Goal: Task Accomplishment & Management: Use online tool/utility

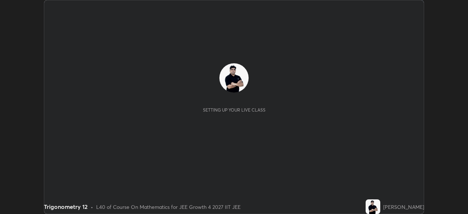
scroll to position [214, 467]
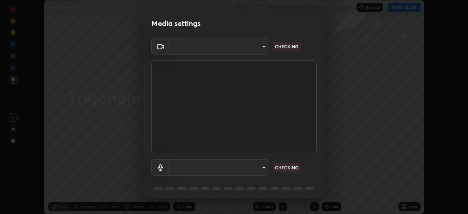
type input "5ae49b96af4897e6a410d98cecc9f5d5c34ce44bf214f7471ac41fe3bf41cfd7"
type input "communications"
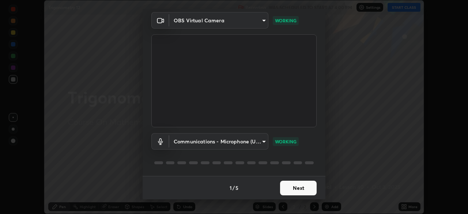
click at [298, 188] on button "Next" at bounding box center [298, 187] width 37 height 15
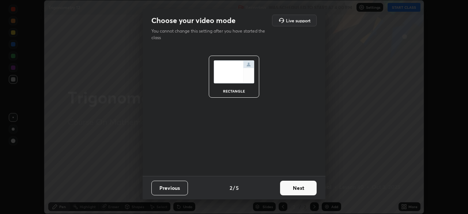
click at [301, 189] on button "Next" at bounding box center [298, 187] width 37 height 15
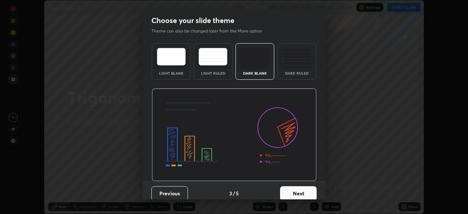
click at [310, 192] on button "Next" at bounding box center [298, 193] width 37 height 15
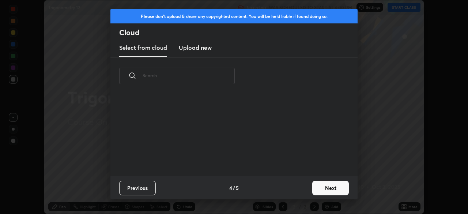
click at [324, 187] on button "Next" at bounding box center [330, 187] width 37 height 15
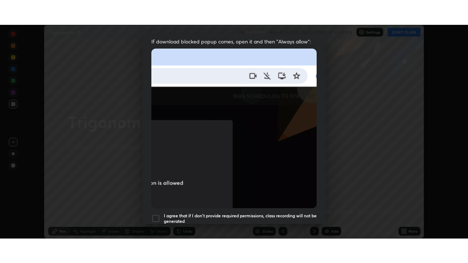
scroll to position [175, 0]
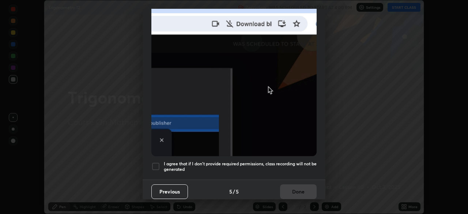
click at [157, 164] on div at bounding box center [155, 166] width 9 height 9
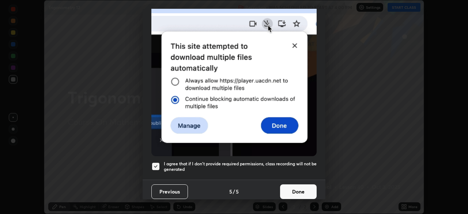
click at [300, 188] on button "Done" at bounding box center [298, 191] width 37 height 15
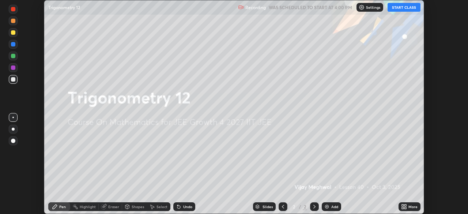
click at [403, 10] on button "START CLASS" at bounding box center [403, 7] width 33 height 9
click at [403, 207] on icon at bounding box center [403, 208] width 2 height 2
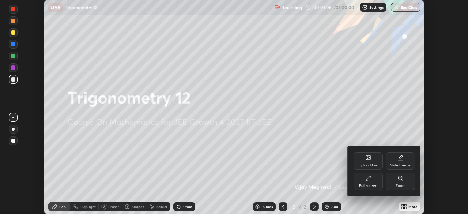
click at [377, 177] on div "Full screen" at bounding box center [367, 181] width 29 height 18
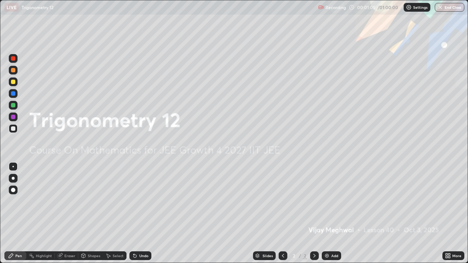
scroll to position [263, 468]
click at [331, 213] on div "Add" at bounding box center [334, 256] width 7 height 4
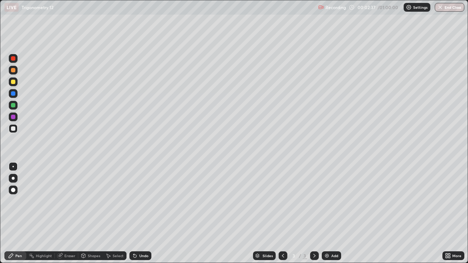
click at [17, 84] on div at bounding box center [13, 81] width 9 height 9
click at [13, 105] on div at bounding box center [13, 105] width 4 height 4
click at [14, 107] on div at bounding box center [13, 105] width 4 height 4
click at [326, 213] on img at bounding box center [327, 256] width 6 height 6
click at [280, 213] on icon at bounding box center [283, 256] width 6 height 6
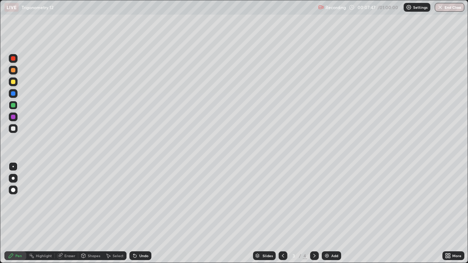
click at [313, 213] on icon at bounding box center [314, 256] width 6 height 6
click at [139, 213] on div "Undo" at bounding box center [143, 256] width 9 height 4
click at [280, 213] on icon at bounding box center [283, 256] width 6 height 6
click at [313, 213] on icon at bounding box center [314, 256] width 6 height 6
click at [282, 213] on icon at bounding box center [283, 256] width 6 height 6
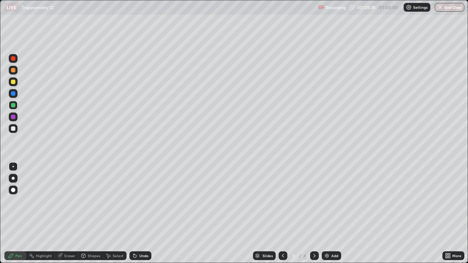
click at [312, 213] on icon at bounding box center [314, 256] width 6 height 6
click at [66, 213] on div "Eraser" at bounding box center [69, 256] width 11 height 4
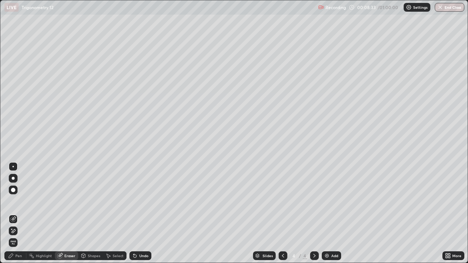
click at [19, 213] on div "Pen" at bounding box center [18, 256] width 7 height 4
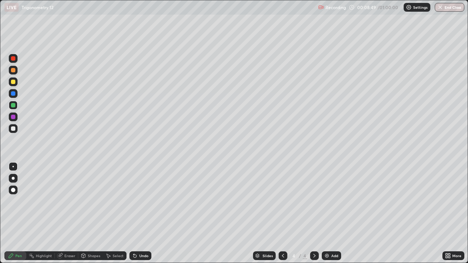
click at [145, 213] on div "Undo" at bounding box center [143, 256] width 9 height 4
click at [282, 213] on icon at bounding box center [283, 256] width 6 height 6
click at [113, 213] on div "Select" at bounding box center [118, 256] width 11 height 4
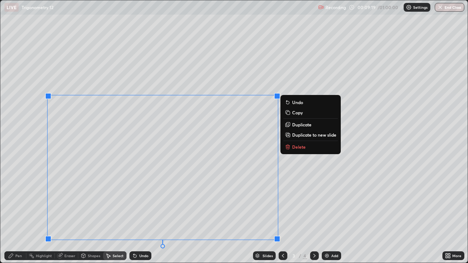
click at [292, 148] on button "Delete" at bounding box center [310, 146] width 54 height 9
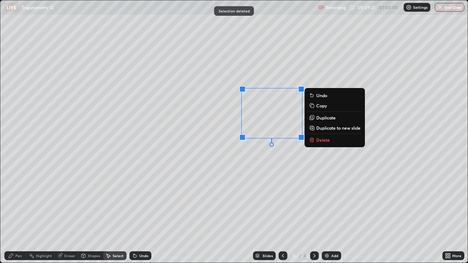
click at [320, 140] on p "Delete" at bounding box center [323, 140] width 14 height 6
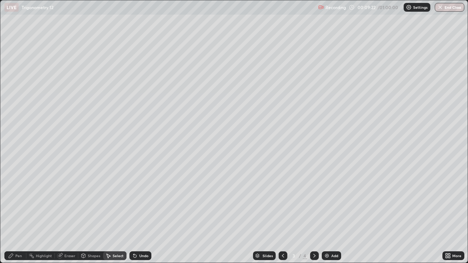
click at [16, 213] on div "Pen" at bounding box center [15, 255] width 22 height 9
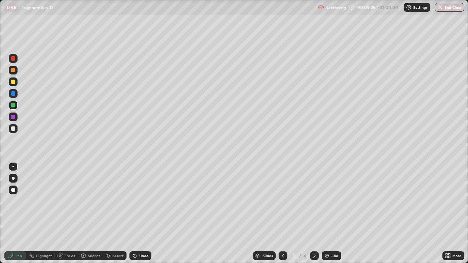
click at [12, 81] on div at bounding box center [13, 82] width 4 height 4
click at [137, 213] on div "Undo" at bounding box center [140, 255] width 22 height 9
click at [139, 213] on div "Undo" at bounding box center [143, 256] width 9 height 4
click at [142, 213] on div "Undo" at bounding box center [143, 256] width 9 height 4
click at [141, 213] on div "Undo" at bounding box center [143, 256] width 9 height 4
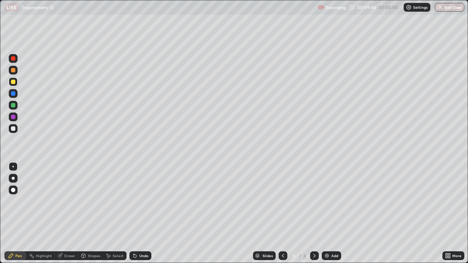
click at [66, 213] on div "Eraser" at bounding box center [69, 256] width 11 height 4
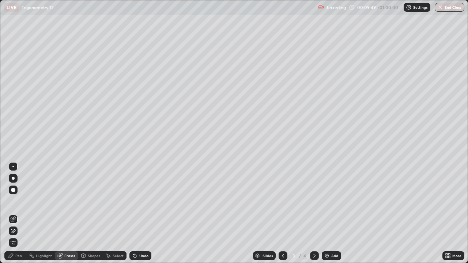
click at [19, 213] on div "Pen" at bounding box center [18, 256] width 7 height 4
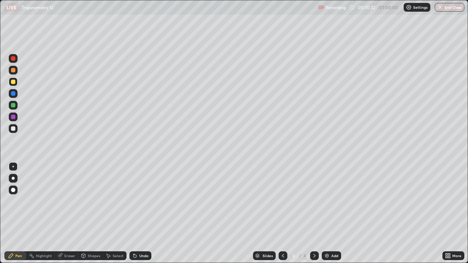
click at [75, 213] on div "Eraser" at bounding box center [66, 255] width 23 height 9
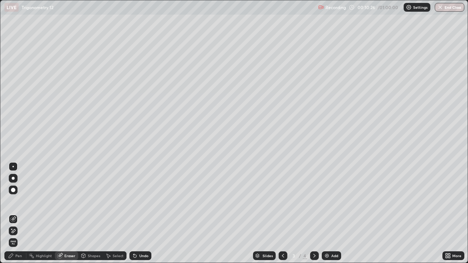
click at [25, 213] on div "Pen" at bounding box center [15, 255] width 22 height 9
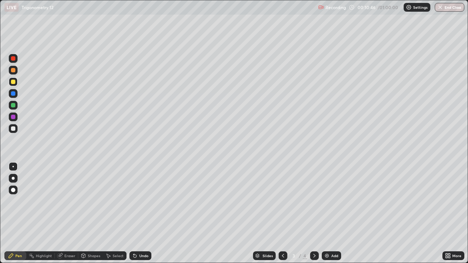
click at [310, 213] on div at bounding box center [314, 255] width 9 height 15
click at [282, 213] on icon at bounding box center [283, 256] width 6 height 6
click at [384, 213] on div "Slides 3 / 4 Add" at bounding box center [296, 255] width 291 height 15
click at [313, 213] on icon at bounding box center [314, 256] width 6 height 6
click at [282, 213] on icon at bounding box center [283, 256] width 6 height 6
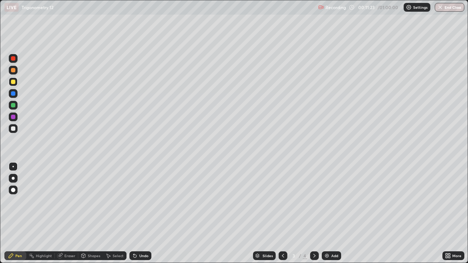
click at [313, 213] on div at bounding box center [314, 255] width 9 height 9
click at [316, 213] on icon at bounding box center [314, 256] width 6 height 6
click at [282, 213] on icon at bounding box center [283, 256] width 6 height 6
click at [315, 213] on icon at bounding box center [314, 256] width 6 height 6
click at [281, 213] on icon at bounding box center [283, 256] width 6 height 6
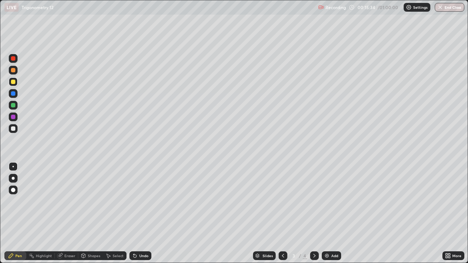
click at [313, 213] on icon at bounding box center [314, 256] width 6 height 6
click at [14, 130] on div at bounding box center [13, 128] width 4 height 4
click at [324, 213] on img at bounding box center [327, 256] width 6 height 6
click at [282, 213] on icon at bounding box center [283, 256] width 6 height 6
click at [312, 213] on icon at bounding box center [314, 256] width 6 height 6
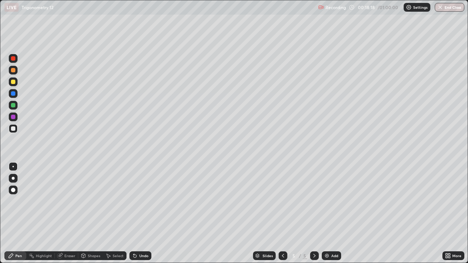
click at [15, 82] on div at bounding box center [13, 81] width 9 height 9
click at [133, 213] on icon at bounding box center [133, 254] width 1 height 1
click at [14, 70] on div at bounding box center [13, 70] width 4 height 4
click at [133, 213] on icon at bounding box center [134, 256] width 3 height 3
click at [135, 213] on icon at bounding box center [135, 256] width 6 height 6
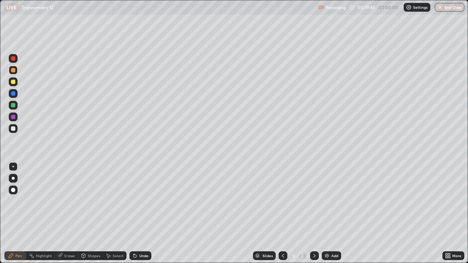
click at [135, 213] on icon at bounding box center [135, 256] width 6 height 6
click at [13, 129] on div at bounding box center [13, 128] width 4 height 4
click at [66, 213] on div "Eraser" at bounding box center [66, 255] width 23 height 9
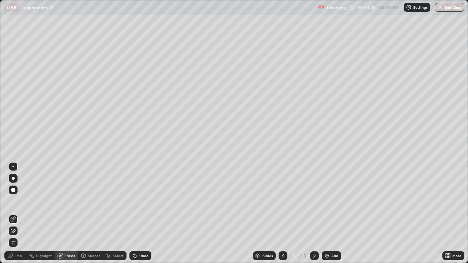
click at [280, 213] on icon at bounding box center [283, 256] width 6 height 6
click at [313, 213] on icon at bounding box center [314, 256] width 6 height 6
click at [21, 213] on div "Pen" at bounding box center [15, 255] width 22 height 9
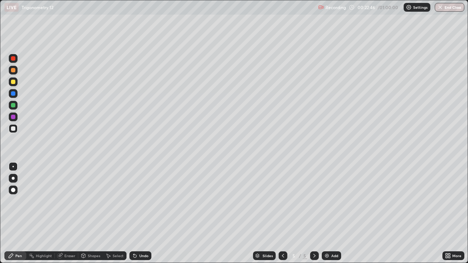
click at [324, 213] on img at bounding box center [327, 256] width 6 height 6
click at [282, 213] on icon at bounding box center [283, 256] width 6 height 6
click at [313, 213] on icon at bounding box center [314, 256] width 6 height 6
click at [280, 213] on icon at bounding box center [283, 256] width 6 height 6
click at [312, 213] on icon at bounding box center [314, 256] width 6 height 6
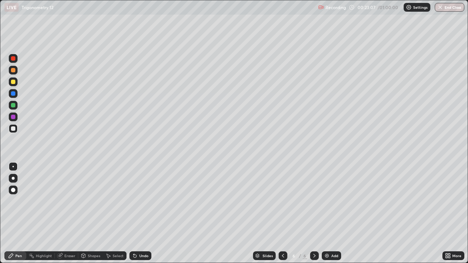
click at [278, 213] on div at bounding box center [282, 255] width 9 height 9
click at [314, 213] on icon at bounding box center [314, 256] width 6 height 6
click at [134, 213] on icon at bounding box center [134, 256] width 3 height 3
click at [13, 82] on div at bounding box center [13, 82] width 4 height 4
click at [13, 129] on div at bounding box center [13, 128] width 4 height 4
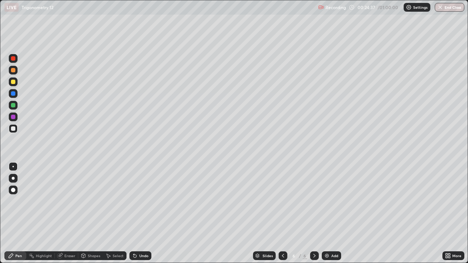
click at [135, 213] on icon at bounding box center [134, 256] width 3 height 3
click at [133, 213] on icon at bounding box center [133, 254] width 1 height 1
click at [133, 213] on div "Undo" at bounding box center [138, 255] width 25 height 15
click at [282, 213] on icon at bounding box center [283, 256] width 6 height 6
click at [310, 213] on div at bounding box center [314, 255] width 9 height 9
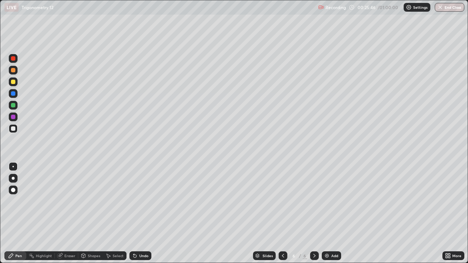
click at [278, 213] on div at bounding box center [282, 255] width 9 height 15
click at [316, 213] on div at bounding box center [314, 255] width 9 height 9
click at [16, 107] on div at bounding box center [13, 105] width 9 height 9
click at [13, 81] on div at bounding box center [13, 82] width 4 height 4
click at [329, 213] on div "Add" at bounding box center [331, 255] width 19 height 9
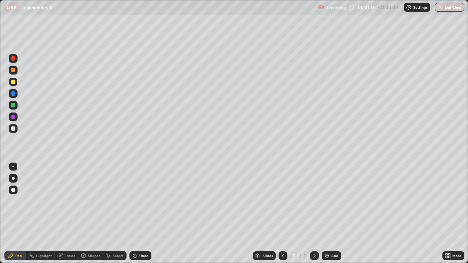
click at [282, 213] on icon at bounding box center [283, 256] width 6 height 6
click at [314, 213] on icon at bounding box center [314, 256] width 6 height 6
click at [13, 105] on div at bounding box center [13, 105] width 4 height 4
click at [14, 117] on div at bounding box center [13, 117] width 4 height 4
click at [15, 107] on div at bounding box center [13, 105] width 9 height 9
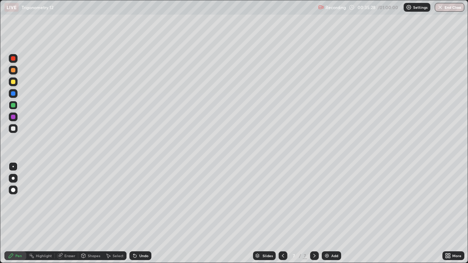
click at [13, 128] on div at bounding box center [13, 128] width 4 height 4
click at [13, 82] on div at bounding box center [13, 82] width 4 height 4
click at [331, 213] on div "Add" at bounding box center [334, 256] width 7 height 4
click at [14, 129] on div at bounding box center [13, 128] width 4 height 4
click at [11, 83] on div at bounding box center [13, 82] width 4 height 4
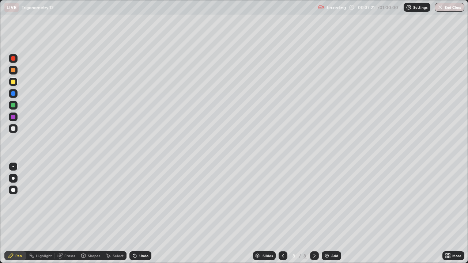
click at [13, 106] on div at bounding box center [13, 105] width 4 height 4
click at [73, 213] on div "Eraser" at bounding box center [69, 256] width 11 height 4
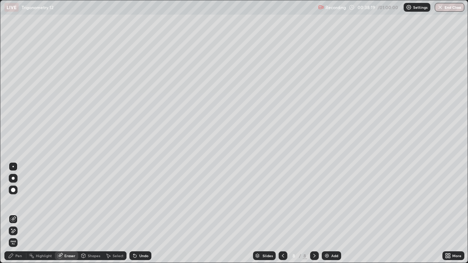
click at [16, 213] on div "Pen" at bounding box center [18, 256] width 7 height 4
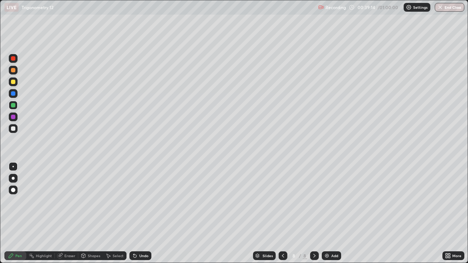
click at [12, 85] on div at bounding box center [13, 81] width 9 height 9
click at [331, 213] on div "Add" at bounding box center [334, 256] width 7 height 4
click at [282, 213] on icon at bounding box center [283, 256] width 6 height 6
click at [313, 213] on icon at bounding box center [314, 256] width 6 height 6
click at [141, 213] on div "Undo" at bounding box center [143, 256] width 9 height 4
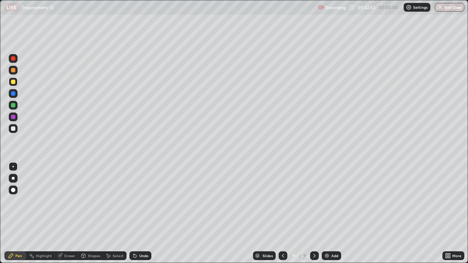
click at [144, 213] on div "Undo" at bounding box center [143, 256] width 9 height 4
click at [334, 213] on div "Add" at bounding box center [334, 256] width 7 height 4
click at [15, 128] on div at bounding box center [13, 128] width 4 height 4
click at [142, 213] on div "Undo" at bounding box center [143, 256] width 9 height 4
click at [142, 213] on div "Undo" at bounding box center [140, 255] width 22 height 9
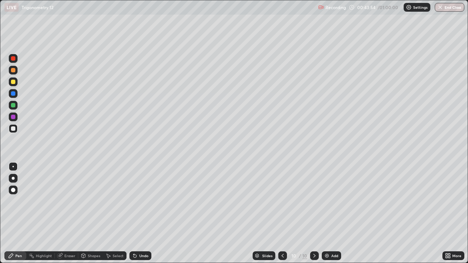
click at [144, 213] on div "Undo" at bounding box center [140, 255] width 22 height 9
click at [145, 213] on div "Undo" at bounding box center [140, 255] width 22 height 9
click at [146, 213] on div "Undo" at bounding box center [143, 256] width 9 height 4
click at [147, 213] on div "Undo" at bounding box center [140, 255] width 22 height 9
click at [147, 213] on div "Undo" at bounding box center [143, 256] width 9 height 4
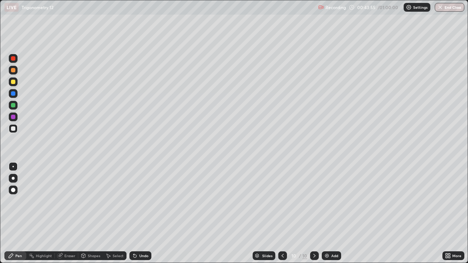
click at [148, 213] on div "Undo" at bounding box center [140, 255] width 22 height 9
click at [149, 213] on div "Undo" at bounding box center [140, 255] width 22 height 9
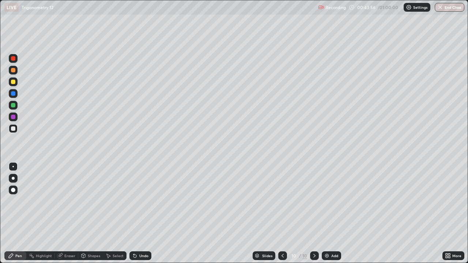
click at [149, 213] on div "Undo" at bounding box center [140, 255] width 22 height 9
click at [148, 213] on div "Undo" at bounding box center [140, 255] width 22 height 9
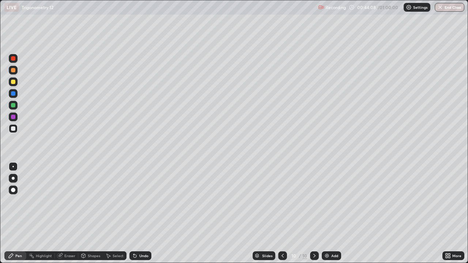
click at [149, 213] on div "Undo" at bounding box center [140, 255] width 22 height 9
click at [150, 213] on div "Undo" at bounding box center [140, 255] width 22 height 9
click at [14, 84] on div at bounding box center [13, 82] width 4 height 4
click at [11, 128] on div at bounding box center [13, 128] width 4 height 4
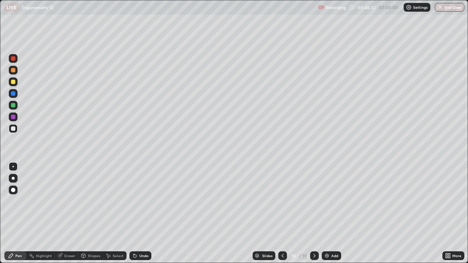
click at [13, 83] on div at bounding box center [13, 82] width 4 height 4
click at [13, 68] on div at bounding box center [13, 70] width 4 height 4
click at [140, 213] on div "Undo" at bounding box center [140, 255] width 22 height 9
click at [141, 213] on div "Undo" at bounding box center [143, 256] width 9 height 4
click at [139, 213] on div "Undo" at bounding box center [143, 256] width 9 height 4
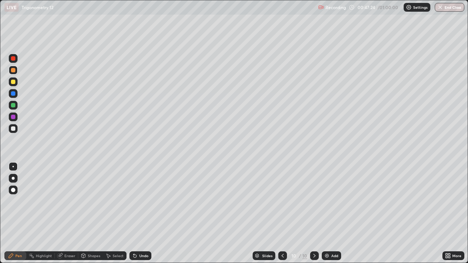
click at [13, 129] on div at bounding box center [13, 128] width 4 height 4
click at [15, 106] on div at bounding box center [13, 105] width 4 height 4
click at [331, 213] on div "Add" at bounding box center [334, 256] width 7 height 4
click at [0, 80] on div "Setting up your live class" at bounding box center [234, 131] width 468 height 263
click at [116, 213] on div "Select" at bounding box center [118, 256] width 11 height 4
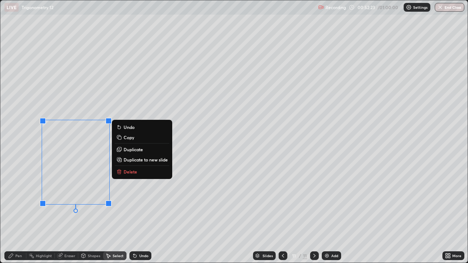
click at [127, 172] on p "Delete" at bounding box center [130, 172] width 14 height 6
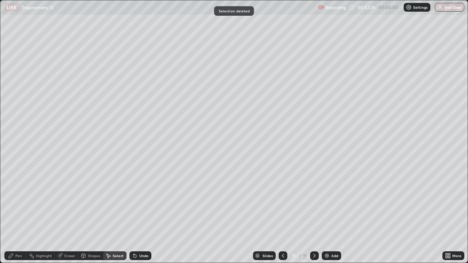
click at [21, 213] on div "Pen" at bounding box center [18, 256] width 7 height 4
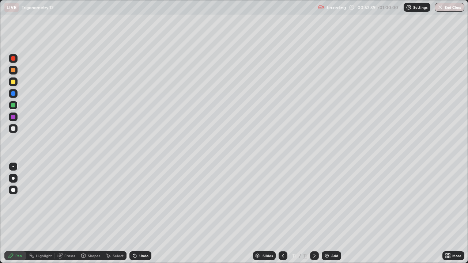
click at [140, 213] on div "Undo" at bounding box center [143, 256] width 9 height 4
click at [282, 213] on icon at bounding box center [283, 256] width 6 height 6
click at [314, 213] on icon at bounding box center [314, 256] width 6 height 6
click at [143, 213] on div "Undo" at bounding box center [140, 255] width 22 height 9
click at [284, 213] on icon at bounding box center [283, 256] width 6 height 6
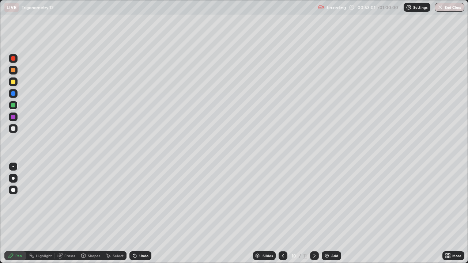
click at [313, 213] on icon at bounding box center [314, 256] width 6 height 6
click at [282, 213] on icon at bounding box center [283, 256] width 6 height 6
click at [313, 213] on icon at bounding box center [314, 256] width 6 height 6
click at [282, 213] on icon at bounding box center [283, 256] width 6 height 6
click at [315, 213] on icon at bounding box center [314, 256] width 6 height 6
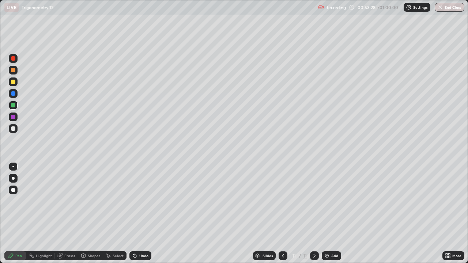
click at [13, 129] on div at bounding box center [13, 128] width 4 height 4
click at [142, 213] on div "Undo" at bounding box center [143, 256] width 9 height 4
click at [145, 213] on div "Undo" at bounding box center [143, 256] width 9 height 4
click at [143, 213] on div "Undo" at bounding box center [143, 256] width 9 height 4
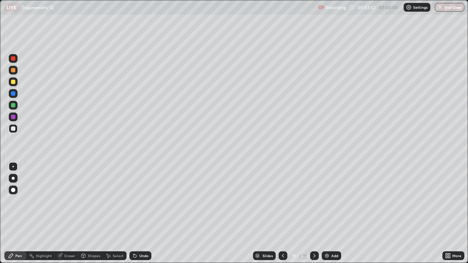
click at [147, 213] on div "Undo" at bounding box center [140, 255] width 22 height 9
click at [71, 213] on div "Eraser" at bounding box center [69, 256] width 11 height 4
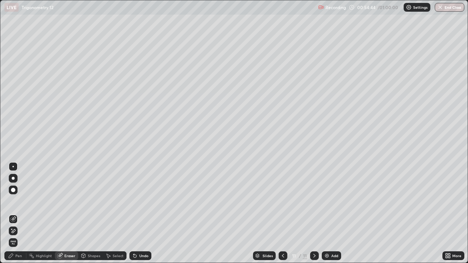
click at [16, 213] on div "Pen" at bounding box center [18, 256] width 7 height 4
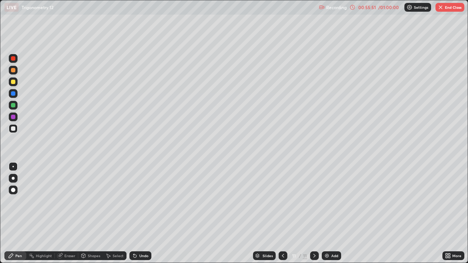
click at [453, 7] on button "End Class" at bounding box center [449, 7] width 29 height 9
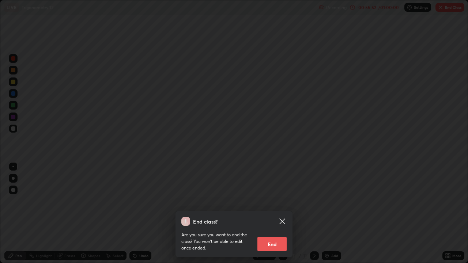
click at [278, 213] on button "End" at bounding box center [271, 244] width 29 height 15
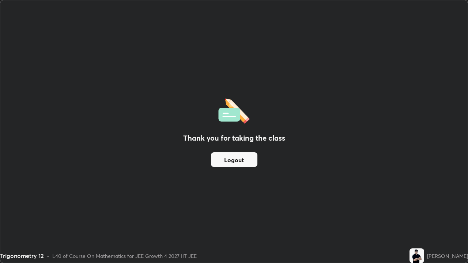
click at [244, 160] on button "Logout" at bounding box center [234, 159] width 46 height 15
click at [240, 160] on button "Logout" at bounding box center [234, 159] width 46 height 15
click at [239, 161] on button "Logout" at bounding box center [234, 159] width 46 height 15
